Goal: Check status: Check status

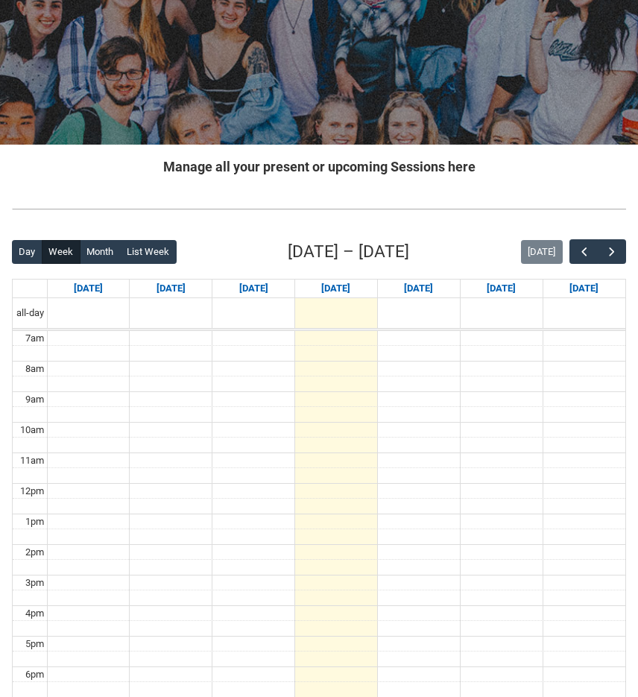
scroll to position [165, 0]
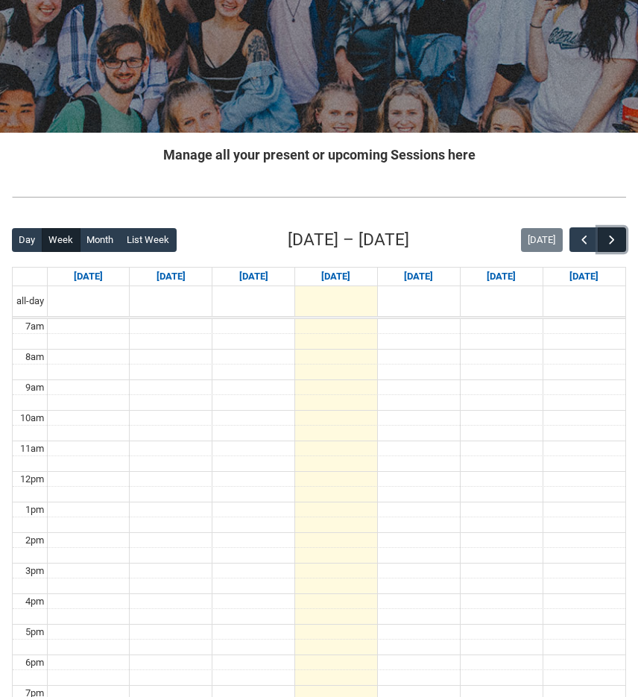
click at [613, 236] on span "button" at bounding box center [611, 240] width 15 height 15
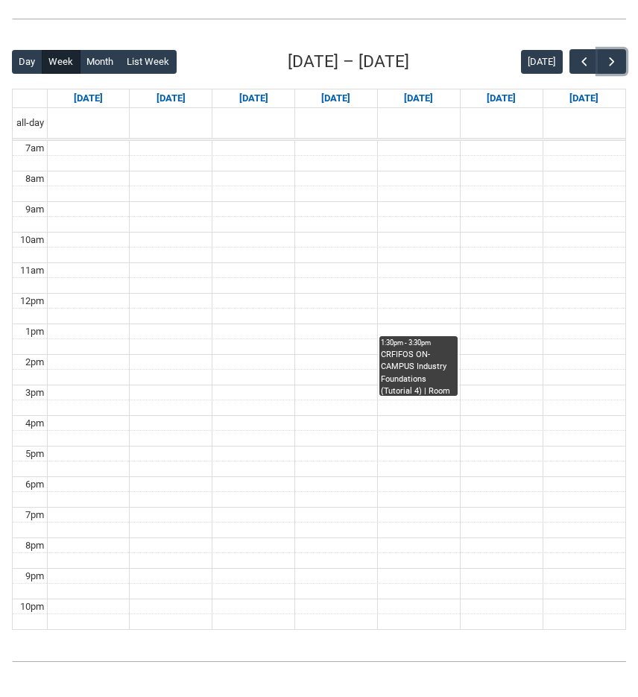
scroll to position [341, 0]
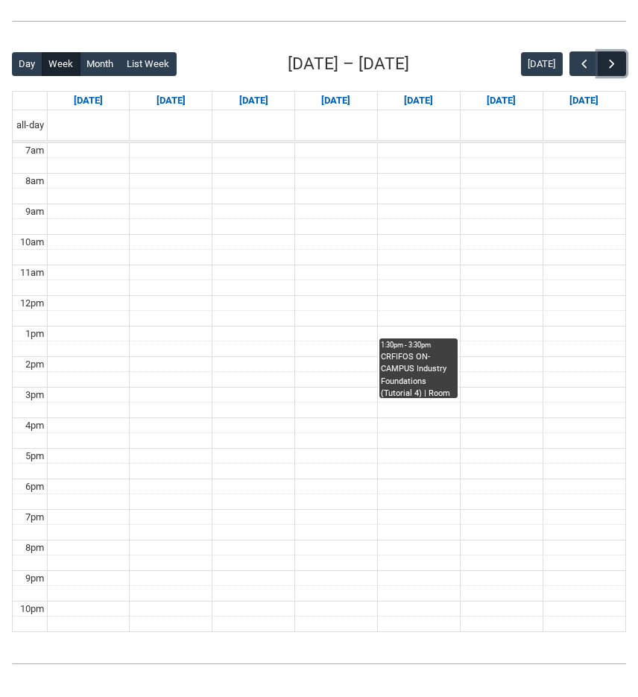
click at [607, 60] on span "button" at bounding box center [611, 64] width 15 height 15
click at [574, 64] on button "button" at bounding box center [583, 63] width 28 height 25
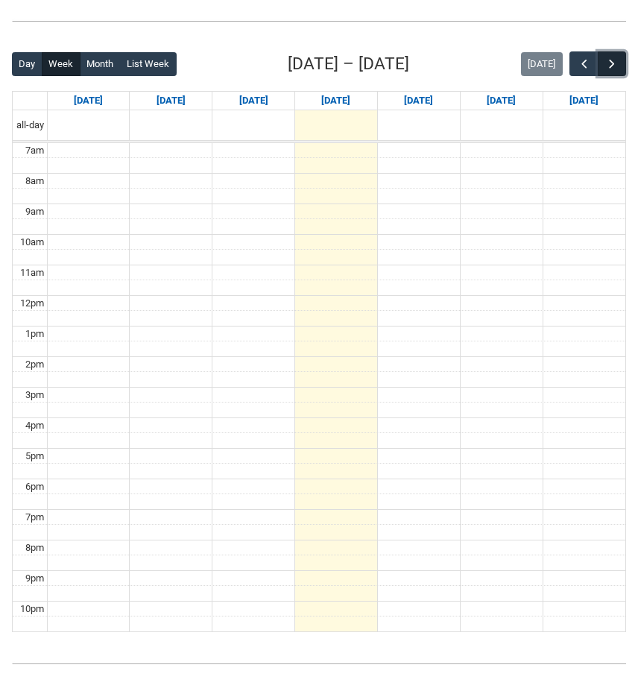
click at [607, 59] on span "button" at bounding box center [611, 64] width 15 height 15
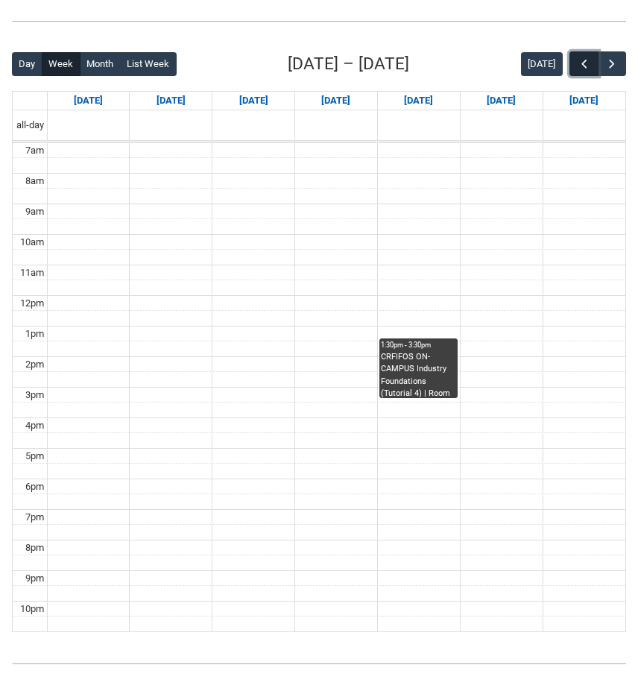
click at [581, 65] on span "button" at bounding box center [584, 64] width 15 height 15
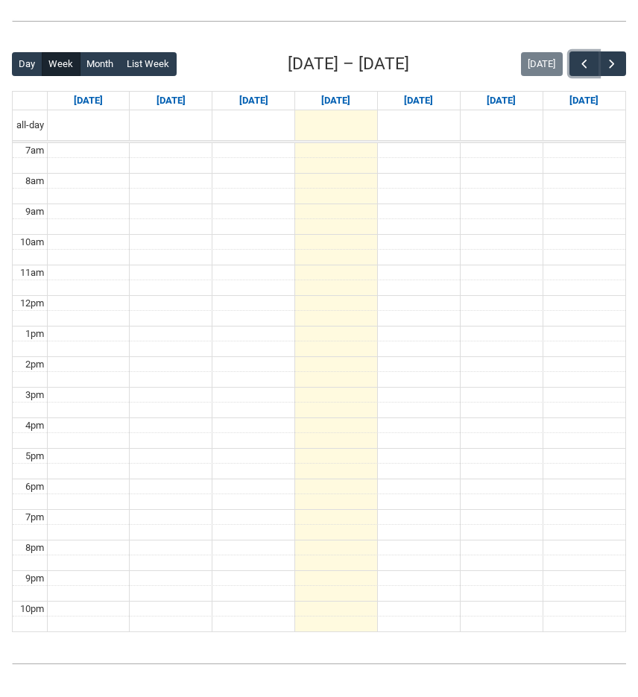
click at [253, 166] on td at bounding box center [336, 166] width 578 height 16
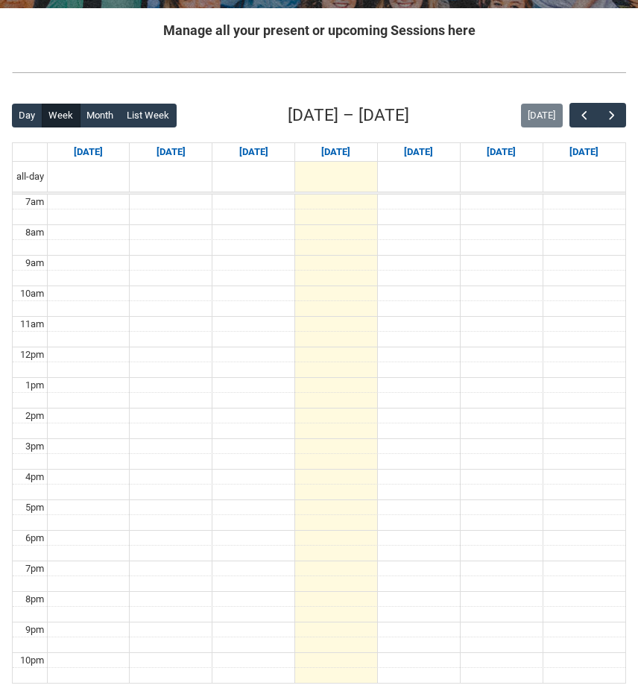
scroll to position [313, 0]
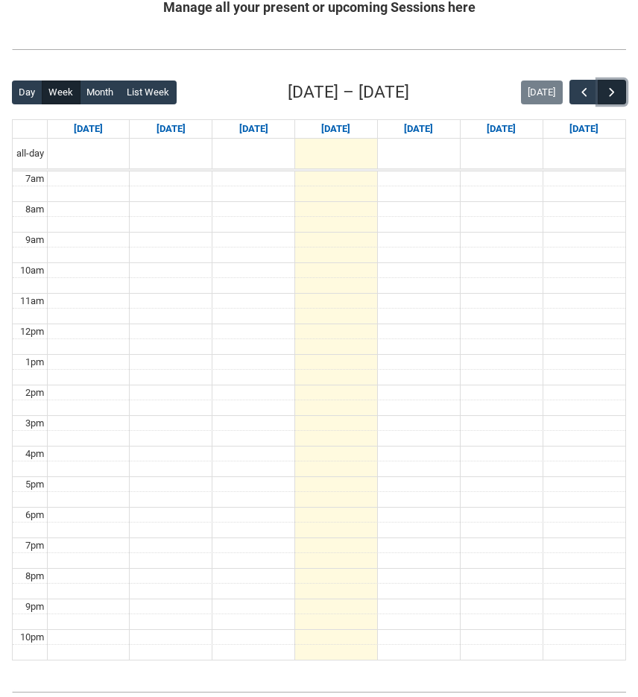
click at [609, 92] on span "button" at bounding box center [611, 92] width 15 height 15
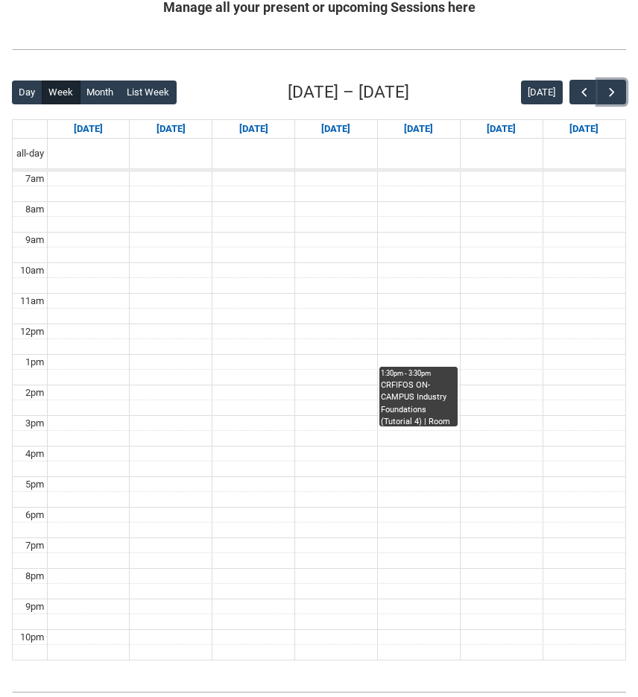
click at [412, 382] on div "CRFIFOS ON-CAMPUS Industry Foundations (Tutorial 4) | Room 104 ([GEOGRAPHIC_DAT…" at bounding box center [418, 402] width 75 height 46
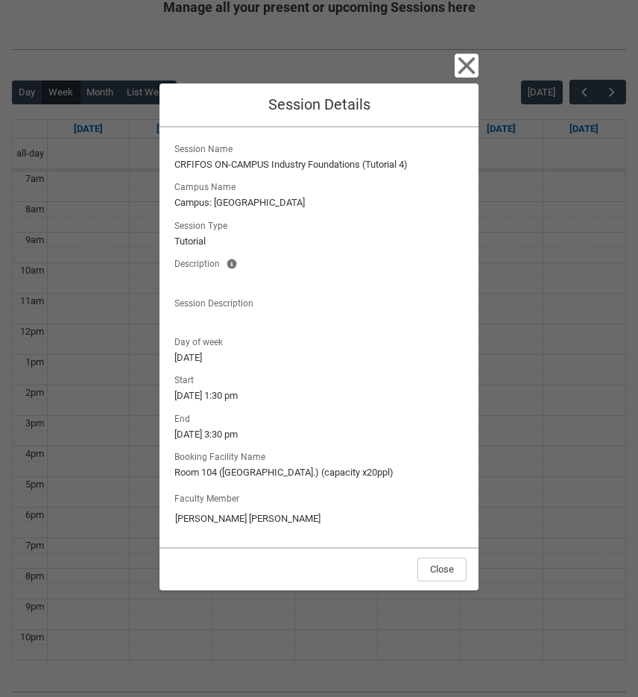
click at [493, 322] on div "Close Session Details Session Name CRFIFOS ON-CAMPUS Industry Foundations (Tuto…" at bounding box center [319, 348] width 638 height 697
click at [467, 62] on icon "button" at bounding box center [467, 66] width 24 height 24
